Goal: Task Accomplishment & Management: Use online tool/utility

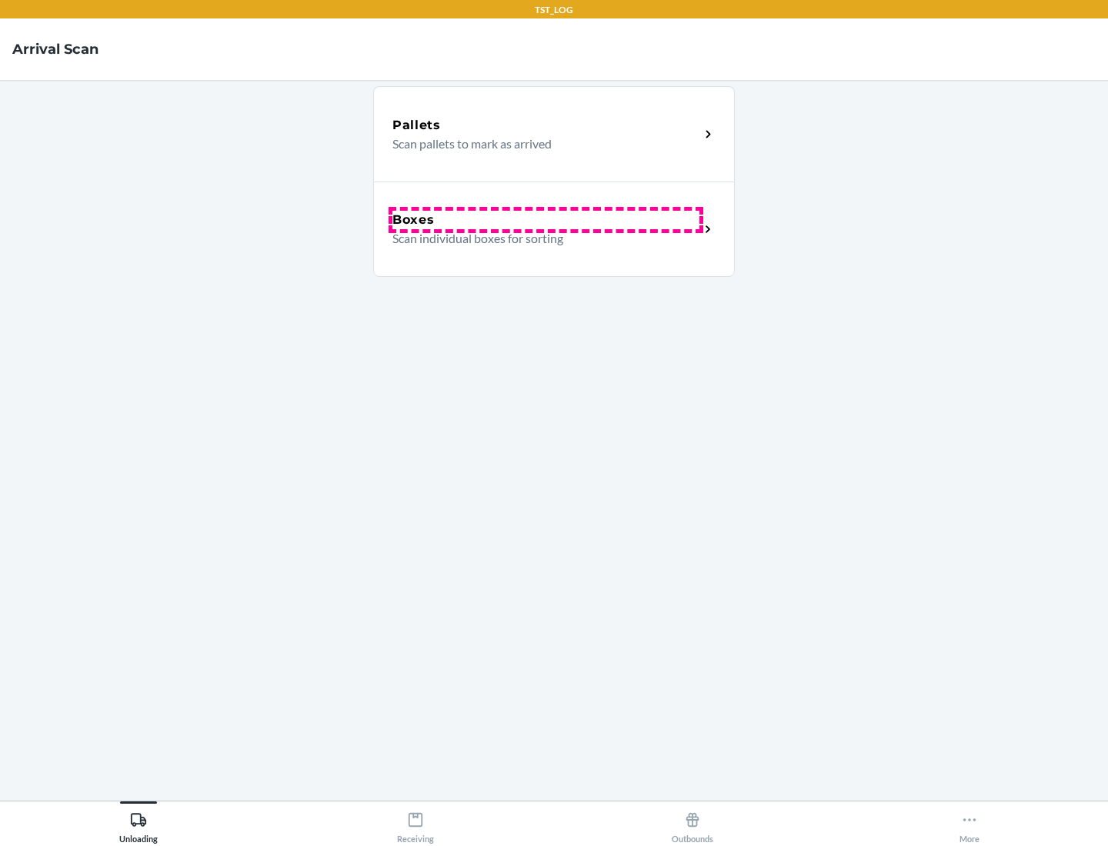
click at [545, 220] on div "Boxes" at bounding box center [545, 220] width 307 height 18
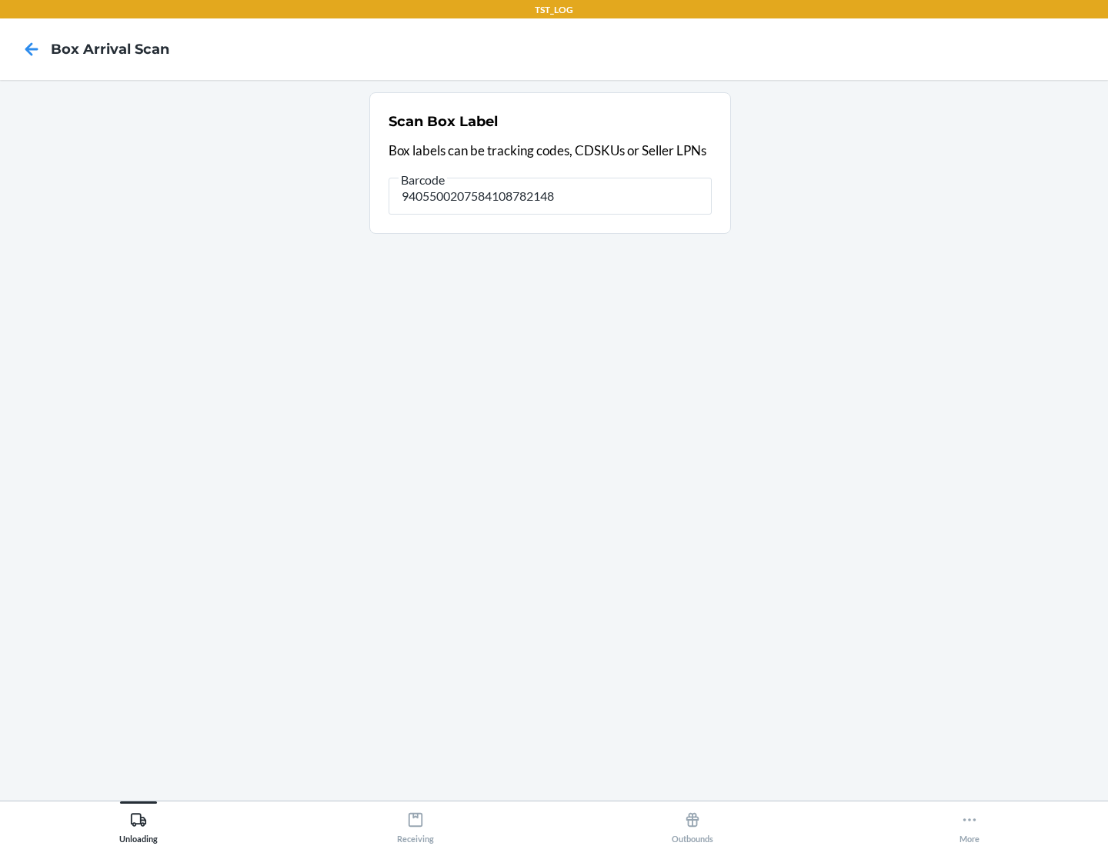
type input "9405500207584108782148"
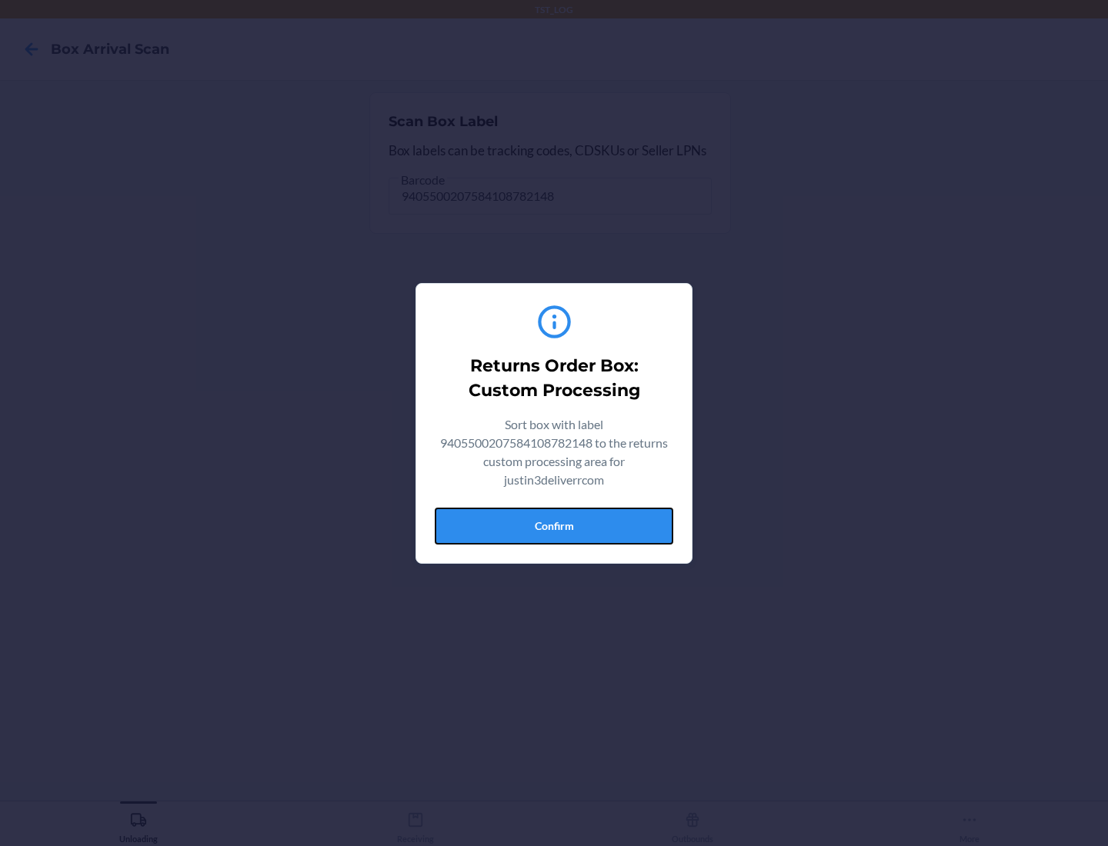
click at [554, 525] on button "Confirm" at bounding box center [554, 526] width 238 height 37
